Goal: Information Seeking & Learning: Learn about a topic

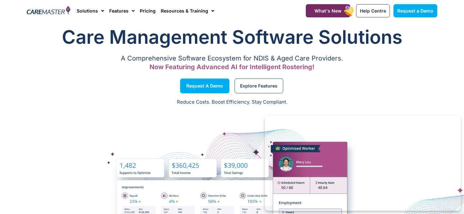
scroll to position [17, 0]
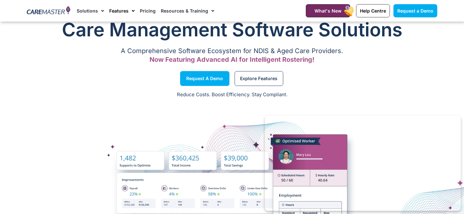
click at [125, 10] on link "Features" at bounding box center [121, 11] width 25 height 22
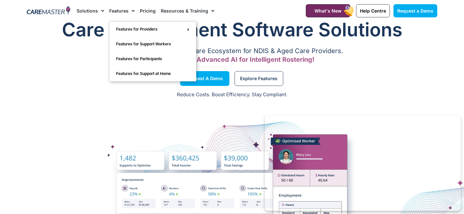
scroll to position [0, 0]
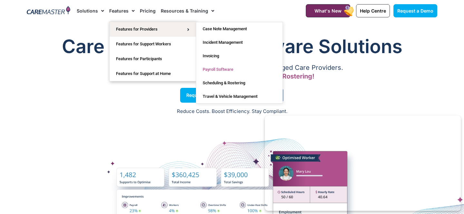
click at [212, 71] on link "Payroll Software" at bounding box center [239, 70] width 86 height 14
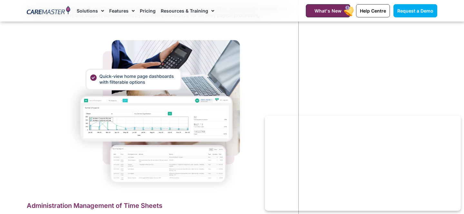
scroll to position [500, 0]
